Goal: Navigation & Orientation: Find specific page/section

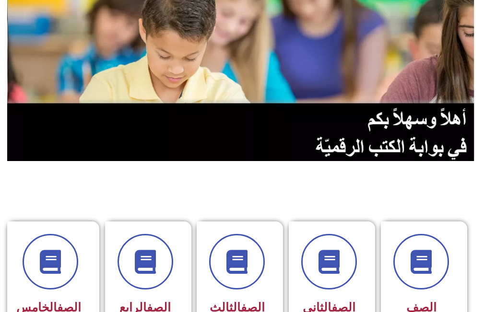
scroll to position [192, 0]
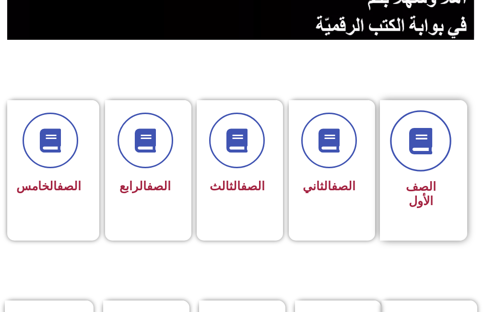
click at [429, 160] on span at bounding box center [420, 141] width 61 height 61
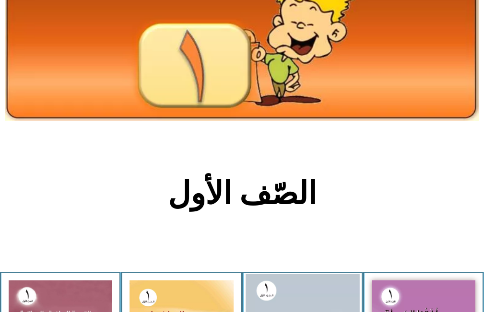
scroll to position [240, 0]
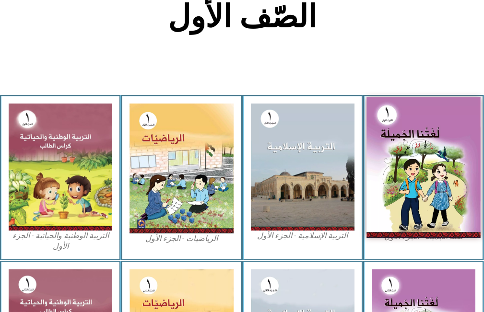
click at [413, 186] on img at bounding box center [424, 167] width 114 height 141
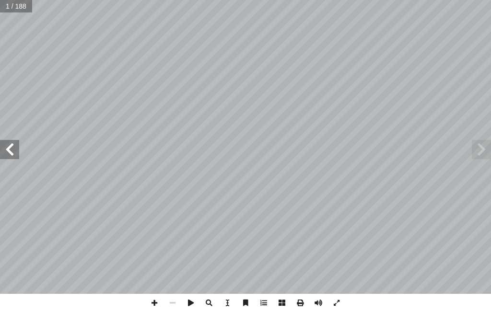
click at [6, 154] on span at bounding box center [9, 149] width 19 height 19
click at [8, 153] on span at bounding box center [9, 149] width 19 height 19
click at [9, 153] on span at bounding box center [9, 149] width 19 height 19
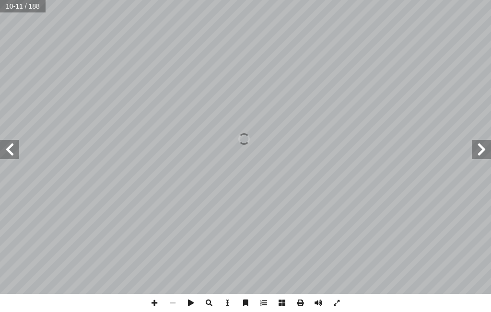
click at [9, 153] on span at bounding box center [9, 149] width 19 height 19
